Goal: Task Accomplishment & Management: Manage account settings

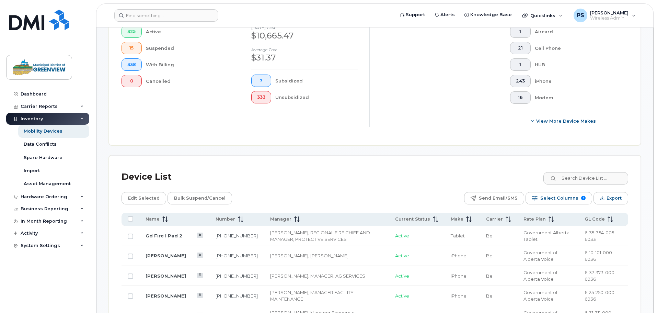
scroll to position [172, 0]
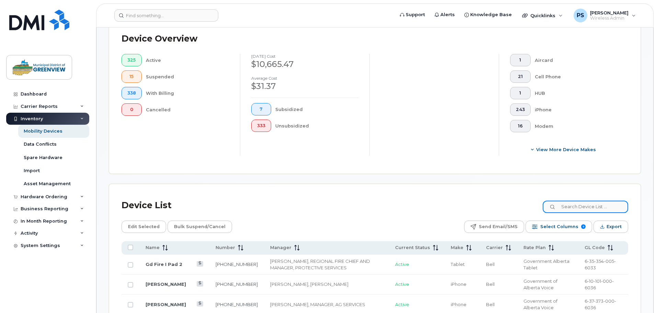
click at [580, 203] on input at bounding box center [585, 206] width 85 height 12
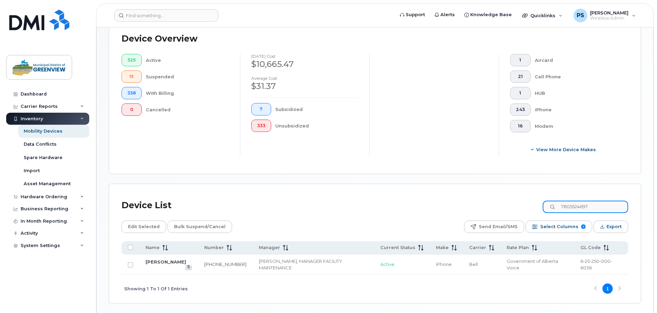
type input "7805524697"
click at [129, 262] on input "Row Unselected" at bounding box center [130, 264] width 5 height 5
checkbox input "true"
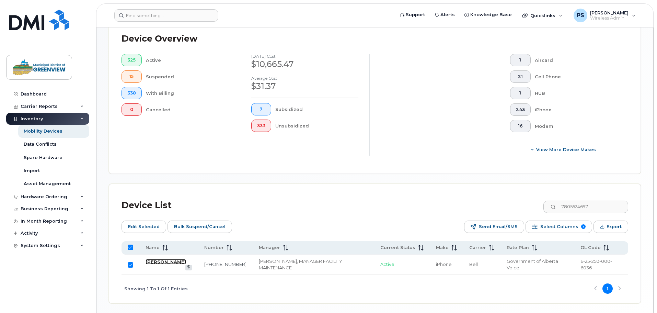
click at [167, 259] on link "[PERSON_NAME]" at bounding box center [166, 261] width 41 height 5
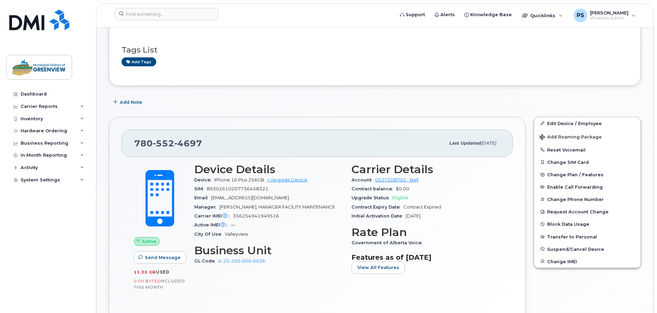
scroll to position [69, 0]
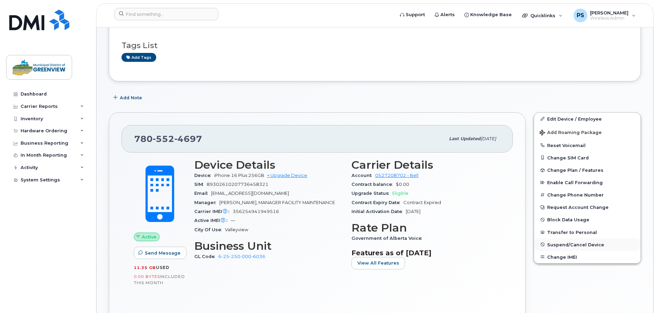
click at [565, 245] on span "Suspend/Cancel Device" at bounding box center [575, 244] width 57 height 5
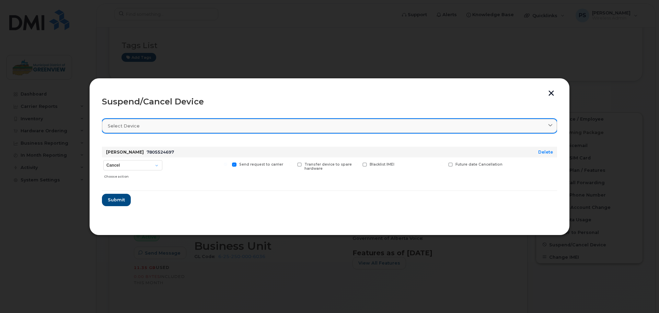
click at [145, 128] on div "Select device" at bounding box center [330, 126] width 444 height 7
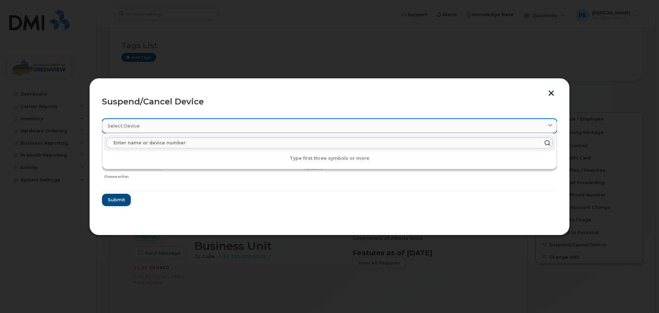
click at [145, 128] on div "Select device" at bounding box center [330, 126] width 444 height 7
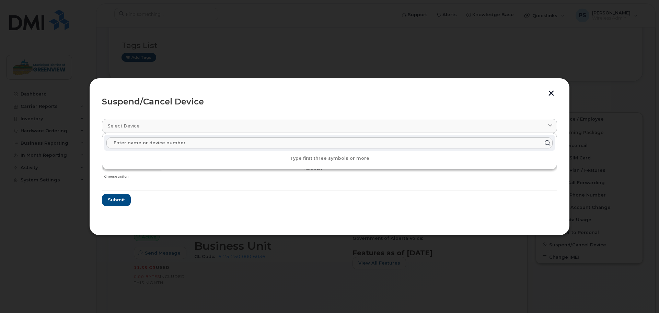
click at [173, 198] on form "[PERSON_NAME] 7805524697 Delete Cancel Suspend - Extend Suspension Suspend - Re…" at bounding box center [329, 173] width 455 height 65
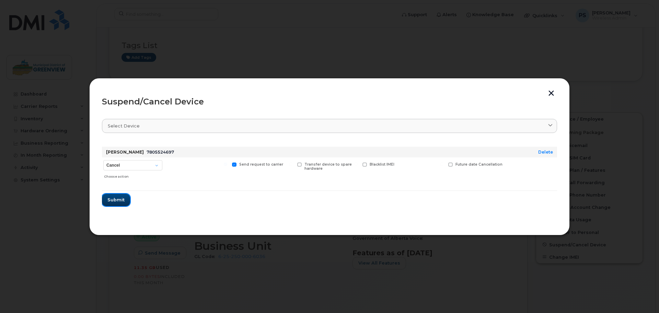
click at [117, 199] on span "Submit" at bounding box center [115, 199] width 17 height 7
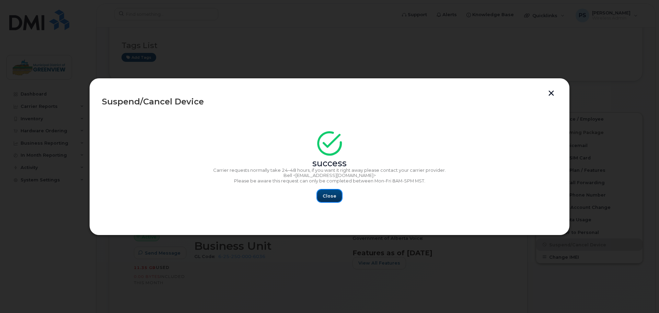
click at [323, 197] on button "Close" at bounding box center [329, 195] width 25 height 12
